Goal: Communication & Community: Answer question/provide support

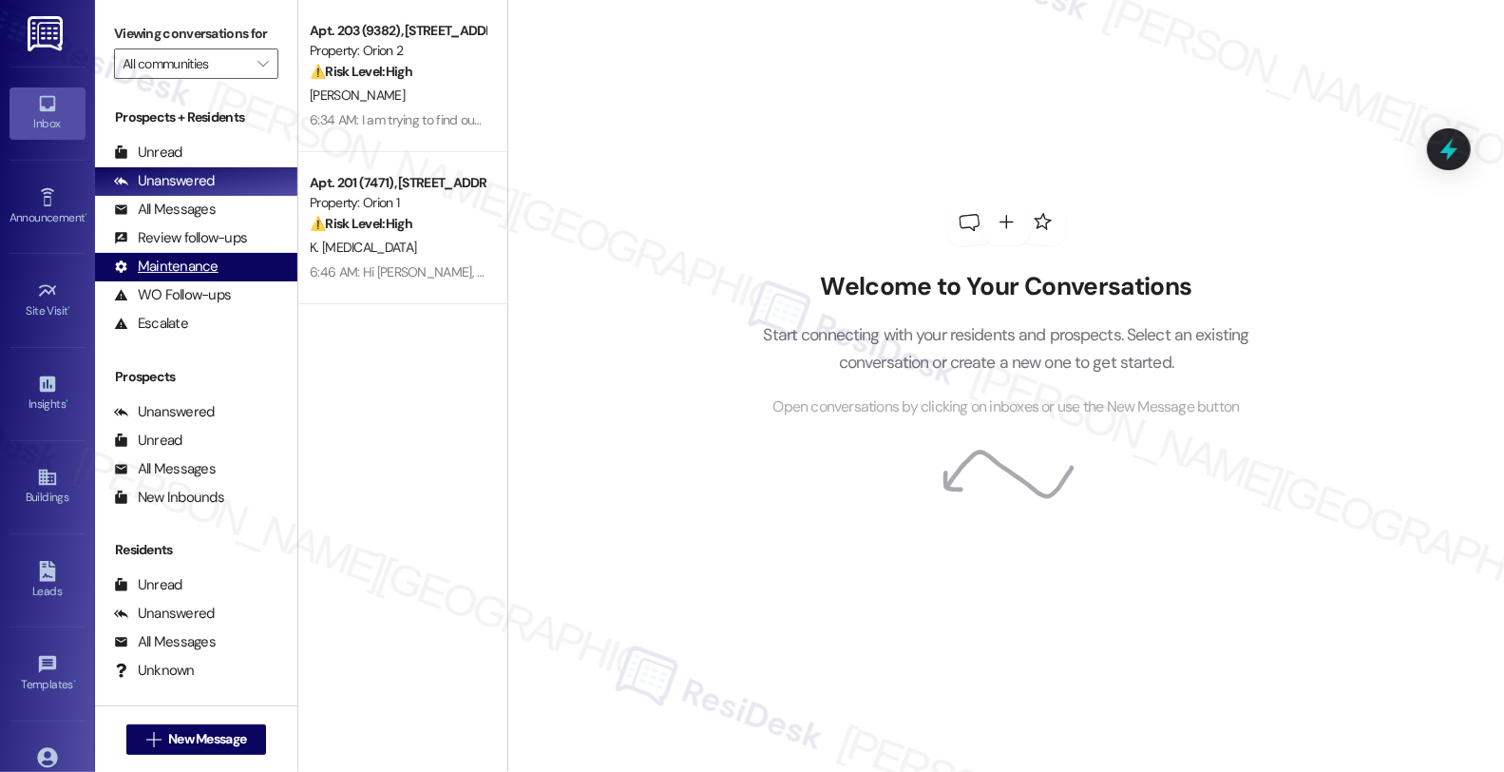
scroll to position [1, 0]
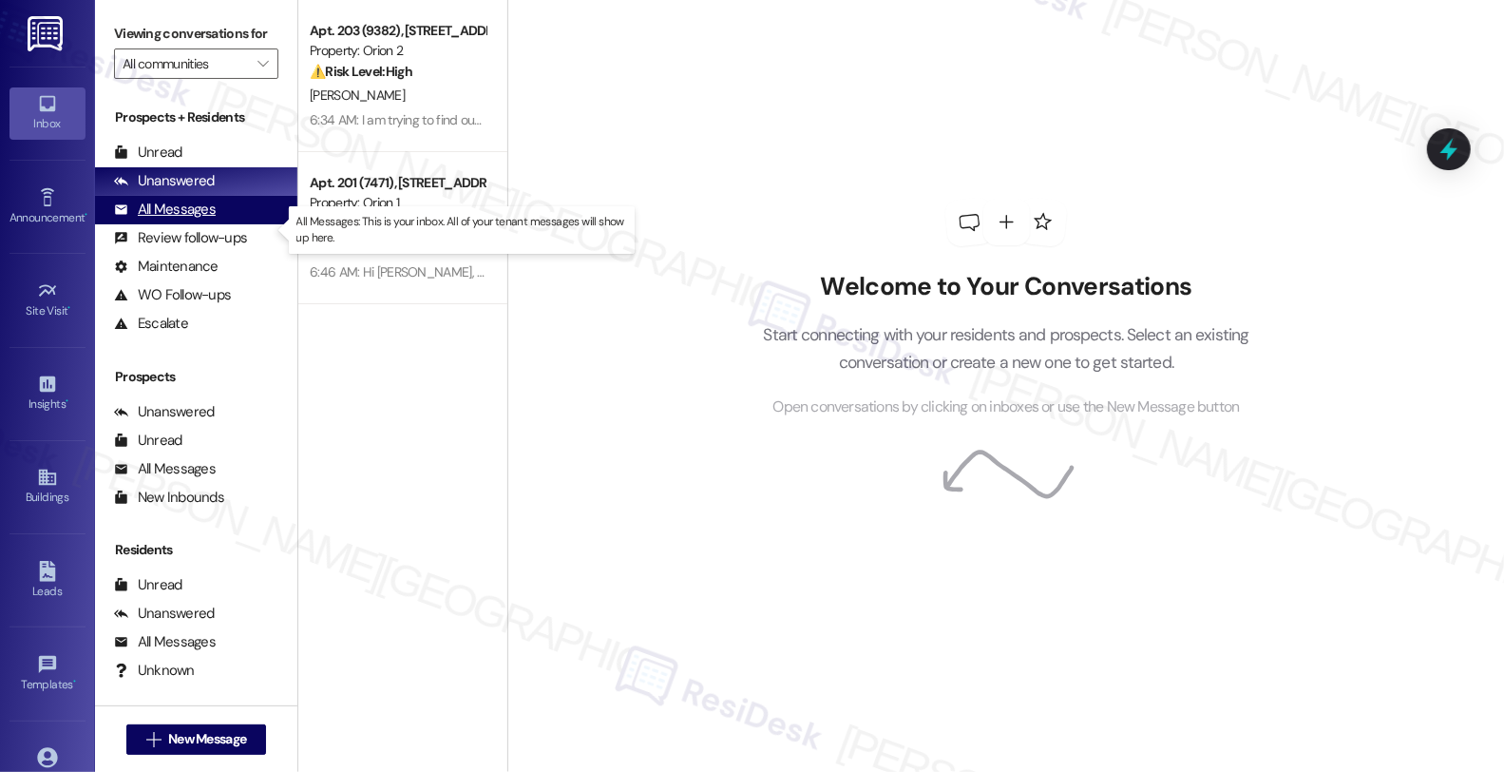
click at [221, 222] on div "All Messages (undefined)" at bounding box center [196, 210] width 202 height 29
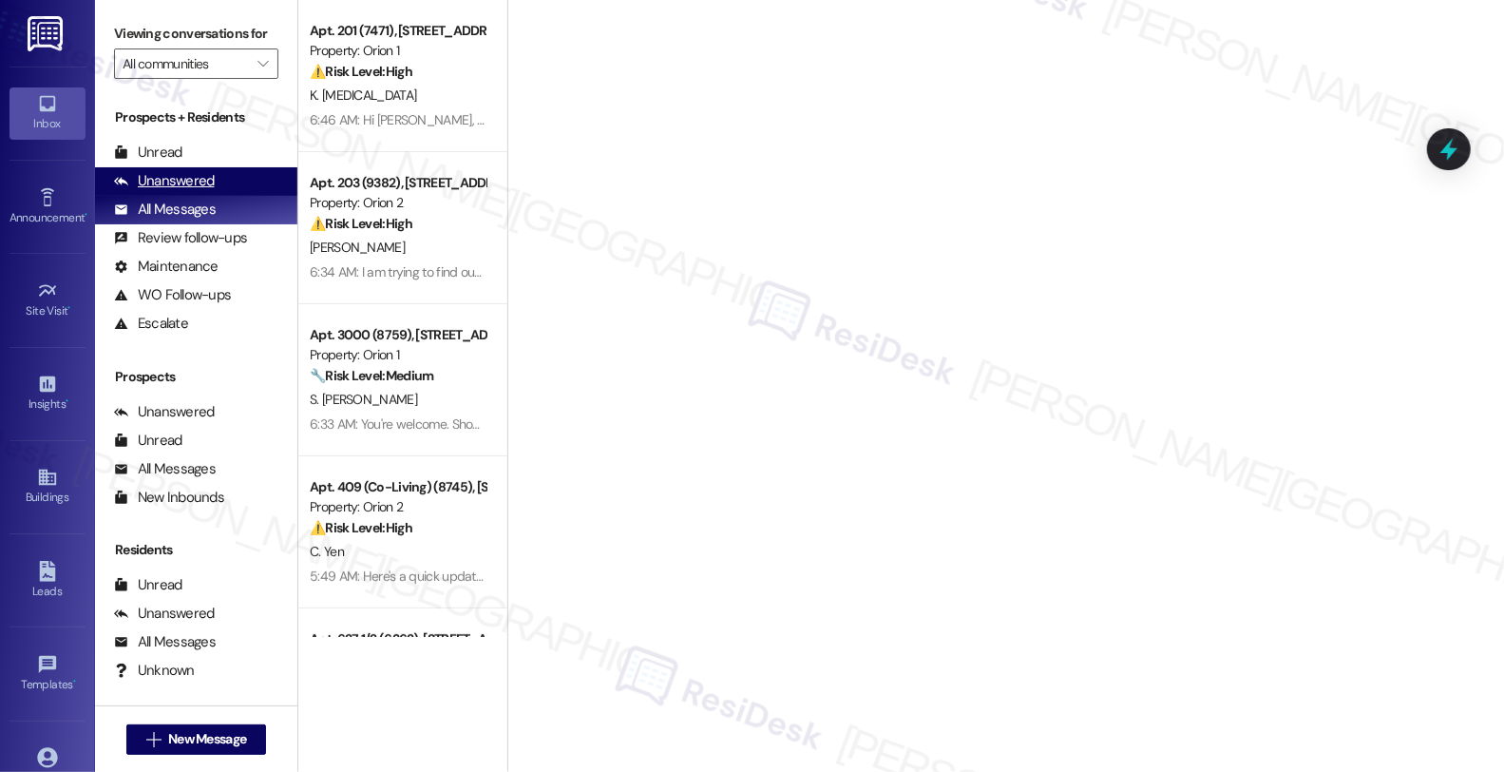
click at [215, 194] on div "Unanswered (0)" at bounding box center [196, 181] width 202 height 29
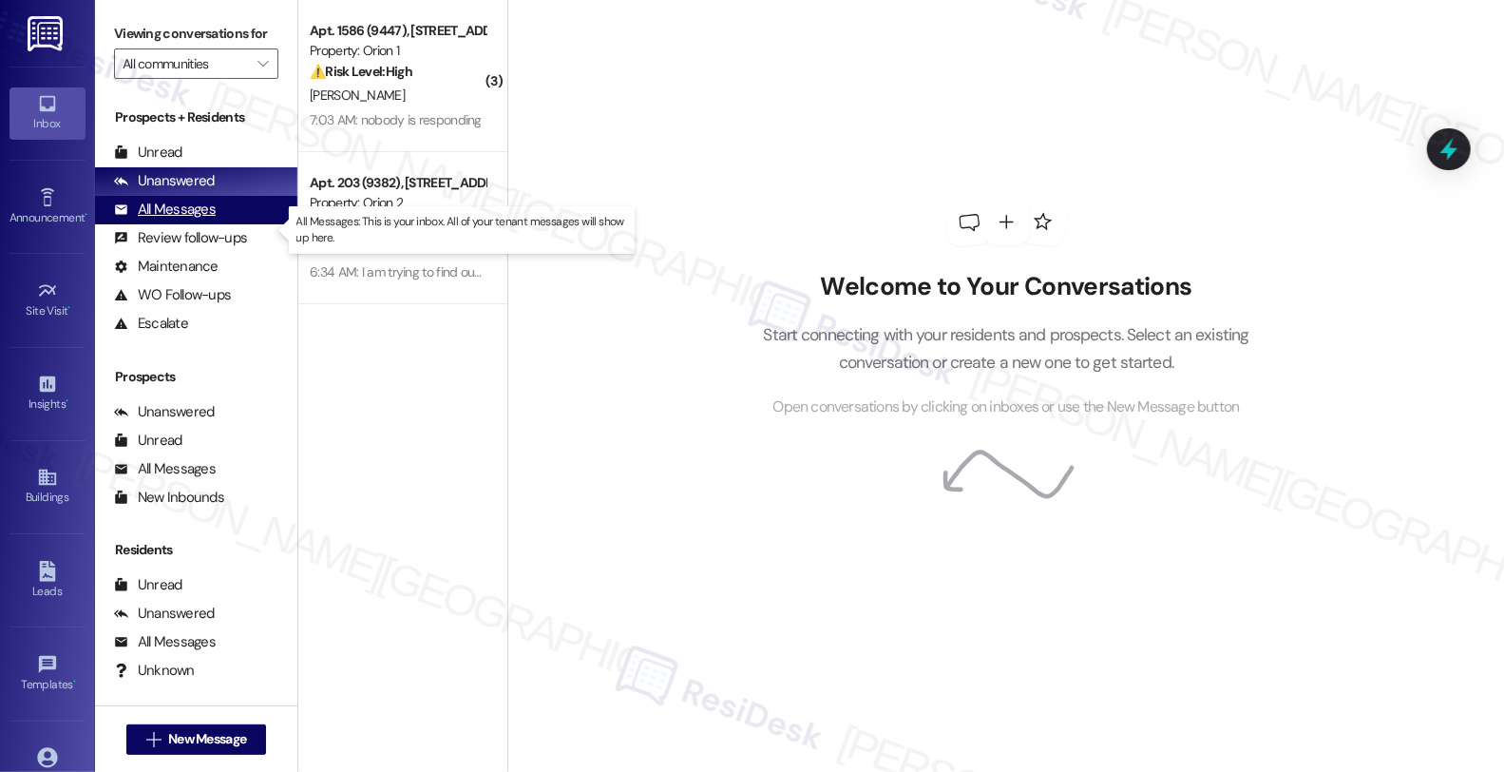
click at [219, 224] on div "All Messages (undefined)" at bounding box center [196, 210] width 202 height 29
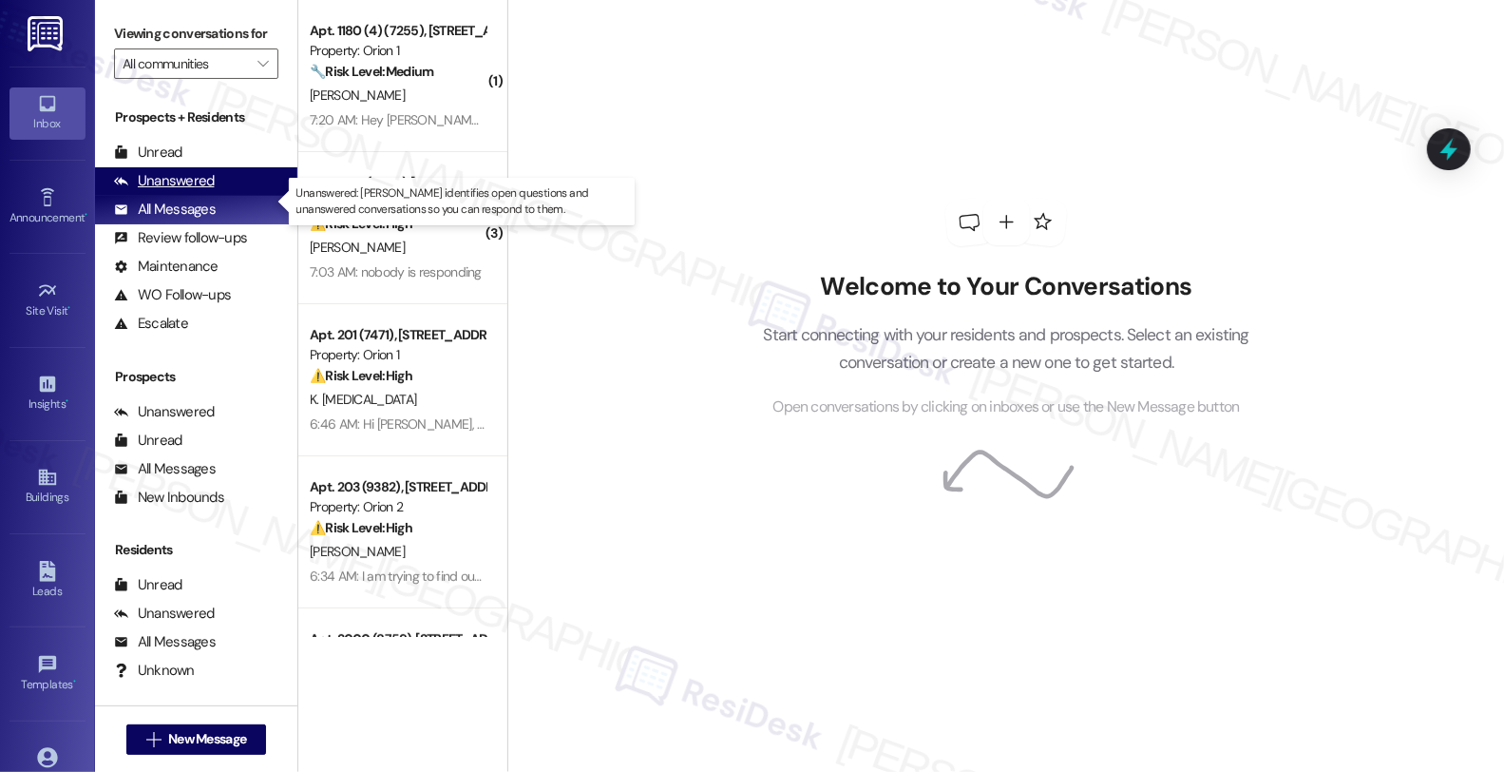
click at [201, 191] on div "Unanswered" at bounding box center [164, 181] width 101 height 20
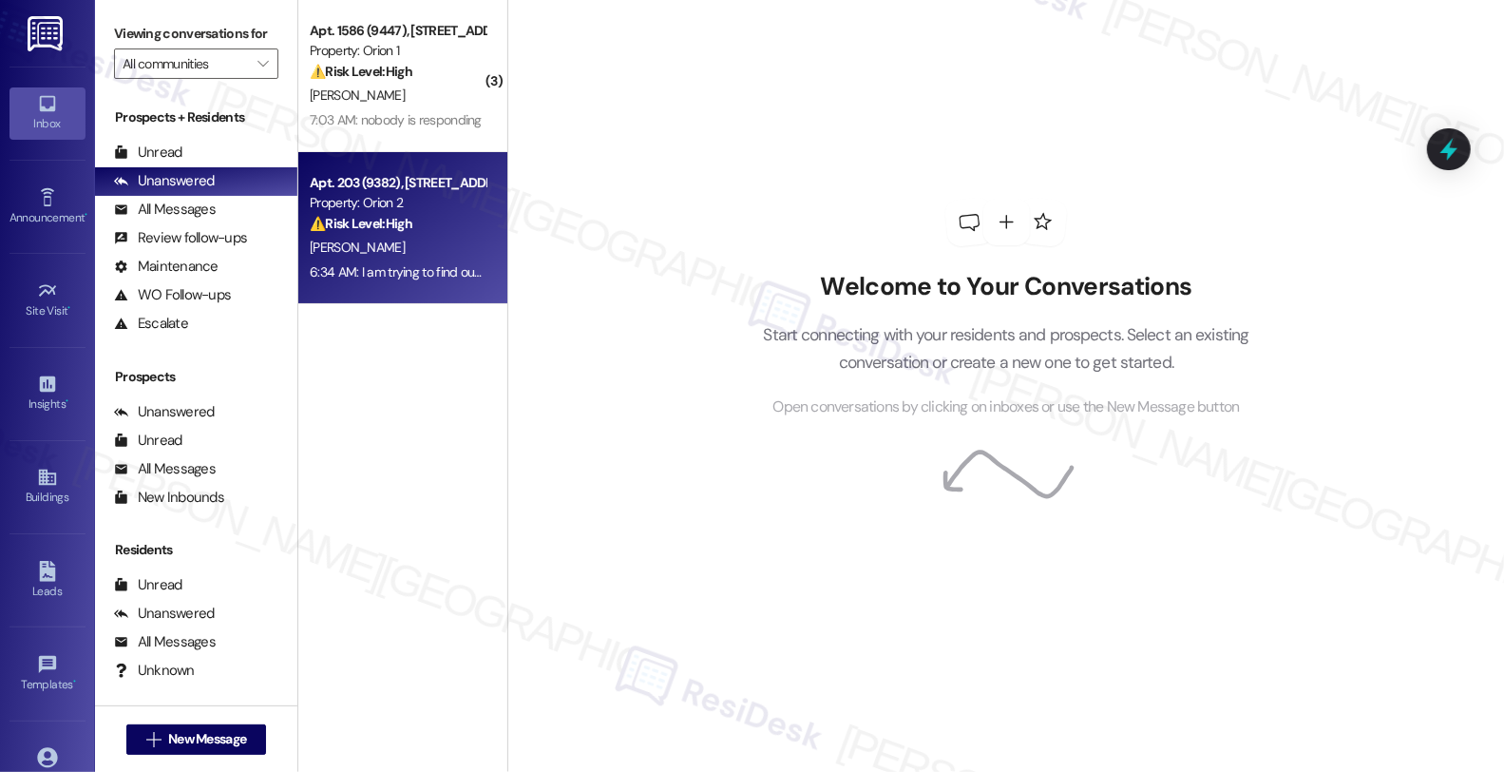
click at [418, 239] on div "[PERSON_NAME]" at bounding box center [398, 248] width 180 height 24
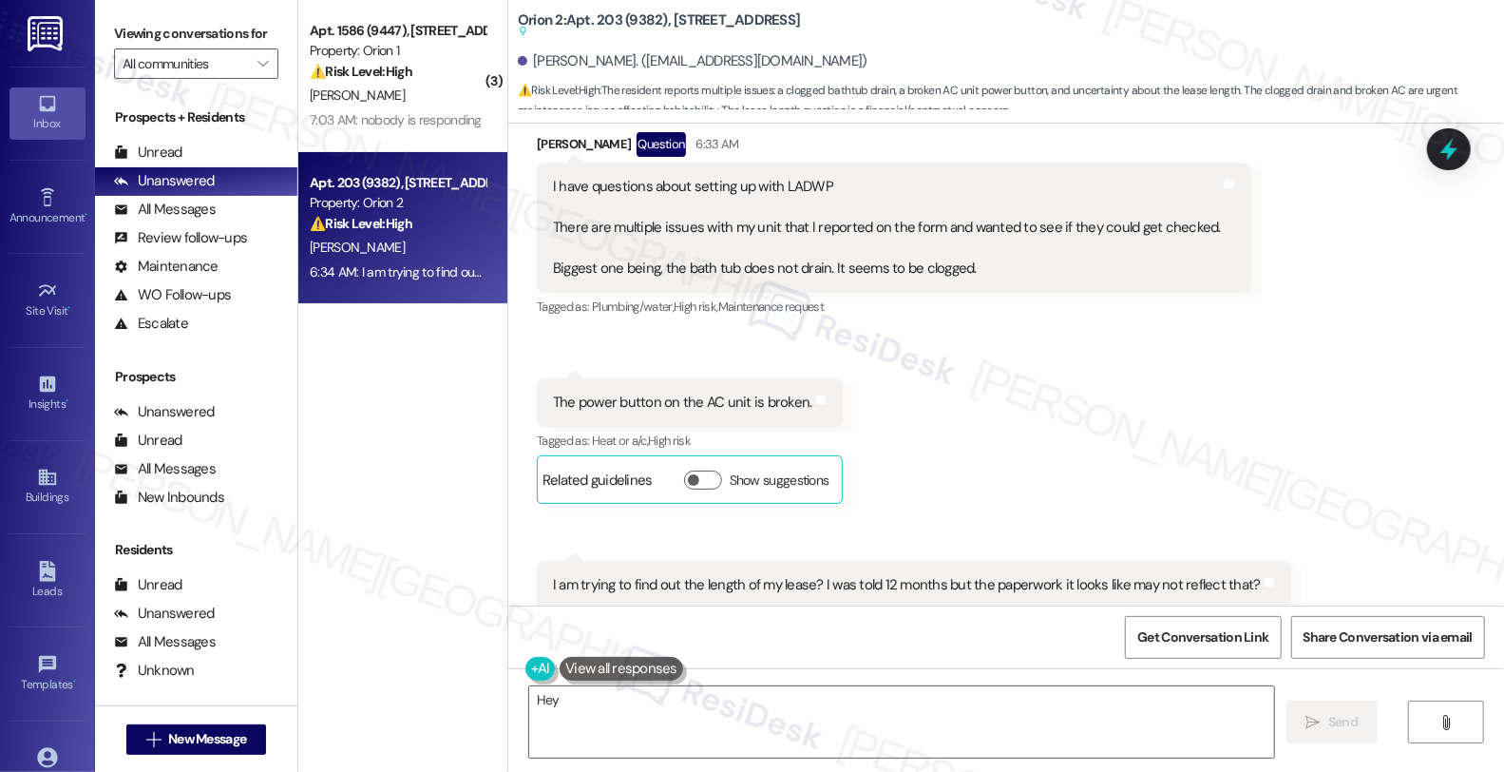
scroll to position [1110, 0]
